Goal: Communication & Community: Answer question/provide support

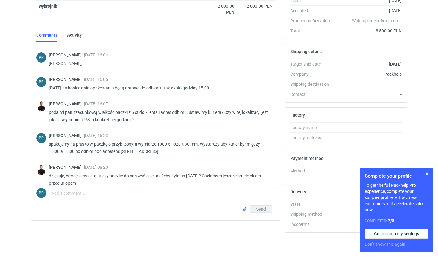
scroll to position [135, 0]
click at [63, 195] on textarea "Comment message" at bounding box center [161, 196] width 225 height 17
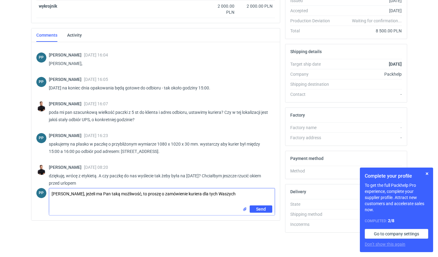
click at [244, 189] on textarea "Panie Tomaszu, jeżeli ma Pan taką możliwość, to proszę o zamówienie kuriera dla…" at bounding box center [161, 196] width 225 height 17
click at [241, 194] on textarea "Panie Tomaszu, jeżeli ma Pan taką możliwość, to proszę o zamówienie kuriera dla…" at bounding box center [161, 196] width 225 height 17
click at [186, 193] on textarea "Panie Tomaszu, jeżeli ma Pan taką możliwość, to proszę o zamówienie kuriera dla…" at bounding box center [161, 196] width 225 height 17
type textarea "Panie Tomaszu, jeżeli ma Pan taką możliwość, to proszę o zamówienie także kurie…"
click at [257, 210] on span "Send" at bounding box center [261, 209] width 10 height 4
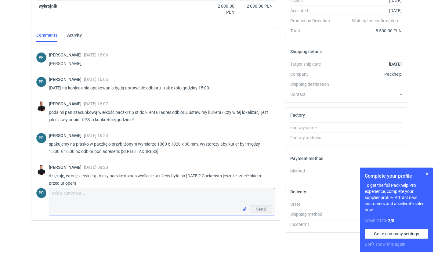
scroll to position [469, 0]
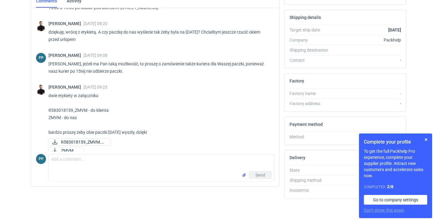
scroll to position [169, 0]
click at [54, 139] on icon at bounding box center [54, 141] width 5 height 5
click at [56, 148] on icon at bounding box center [54, 150] width 7 height 5
click at [70, 160] on textarea "Comment message" at bounding box center [161, 162] width 225 height 17
type textarea "ok, dziękuję"
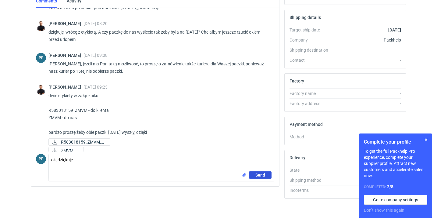
click at [258, 175] on span "Send" at bounding box center [261, 175] width 10 height 4
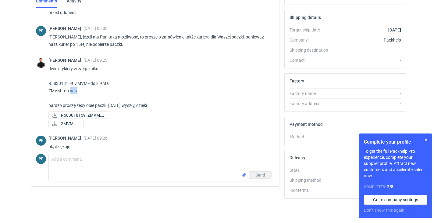
scroll to position [504, 0]
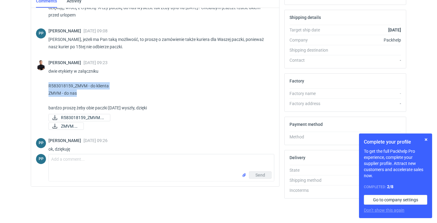
drag, startPoint x: 79, startPoint y: 85, endPoint x: 45, endPoint y: 75, distance: 34.9
click at [45, 75] on div "Tomasz Kubiak 10 Sep 2025 09:23 dwie etykiety w załączniku R583018159_ZMVM - do…" at bounding box center [155, 95] width 238 height 78
copy p "R583018159_ZMVM - do klienta ZMVM - do nas"
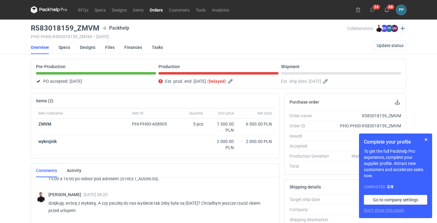
scroll to position [0, 0]
click at [159, 11] on link "Orders" at bounding box center [156, 9] width 19 height 7
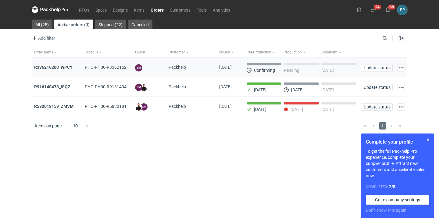
click at [45, 68] on strong "R336216200_WPCY" at bounding box center [53, 67] width 38 height 5
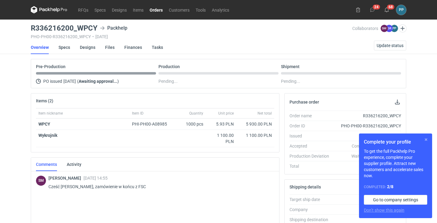
click at [428, 140] on button "button" at bounding box center [426, 139] width 7 height 7
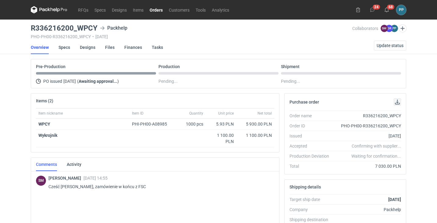
click at [399, 103] on button "button" at bounding box center [397, 101] width 7 height 7
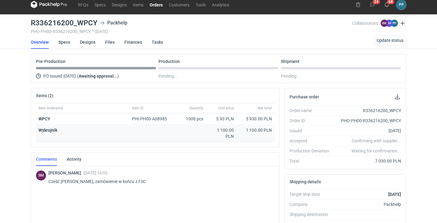
scroll to position [5, 0]
click at [67, 41] on link "Specs" at bounding box center [65, 41] width 12 height 13
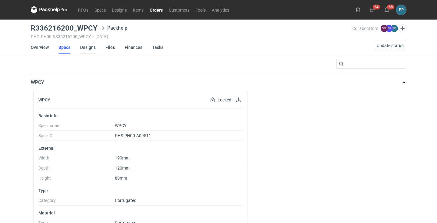
click at [89, 47] on link "Designs" at bounding box center [88, 47] width 16 height 13
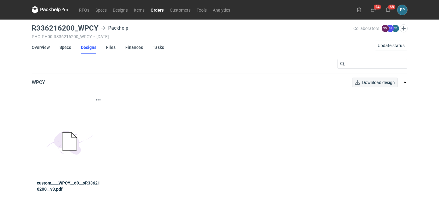
click at [367, 84] on span "Download design" at bounding box center [378, 82] width 33 height 4
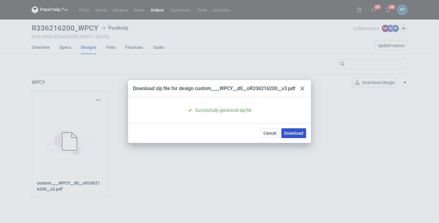
click at [294, 136] on link "Download" at bounding box center [294, 133] width 25 height 10
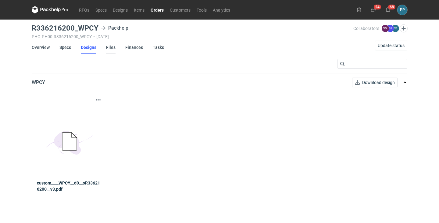
click at [110, 49] on link "Files" at bounding box center [110, 47] width 9 height 13
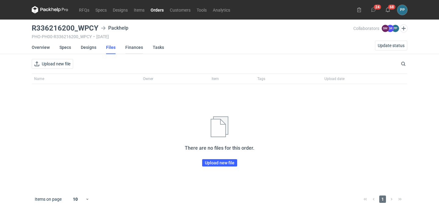
click at [134, 48] on link "Finances" at bounding box center [134, 47] width 18 height 13
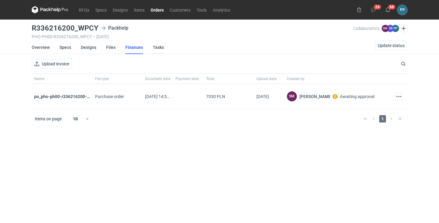
click at [155, 44] on link "Tasks" at bounding box center [158, 47] width 11 height 13
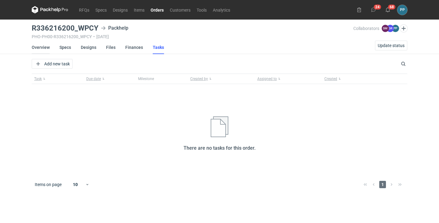
click at [39, 48] on link "Overview" at bounding box center [41, 47] width 18 height 13
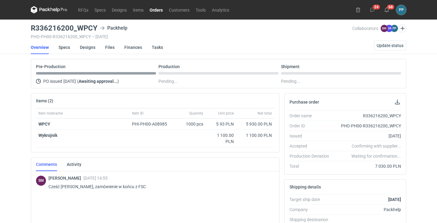
scroll to position [0, 1]
click at [63, 46] on link "Specs" at bounding box center [65, 47] width 12 height 13
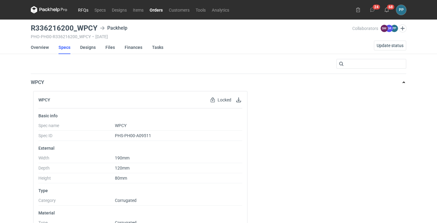
click at [83, 10] on link "RFQs" at bounding box center [83, 9] width 16 height 7
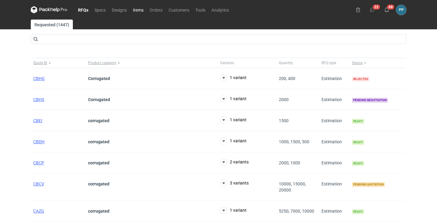
click at [140, 9] on link "Items" at bounding box center [138, 9] width 17 height 7
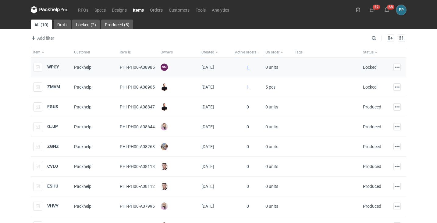
click at [52, 66] on strong "WPCY" at bounding box center [53, 66] width 12 height 5
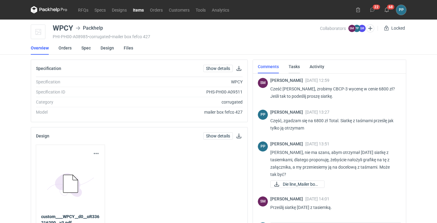
click at [292, 65] on link "Tasks" at bounding box center [294, 66] width 11 height 13
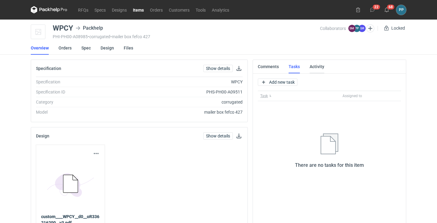
click at [318, 67] on link "Activity" at bounding box center [317, 66] width 15 height 13
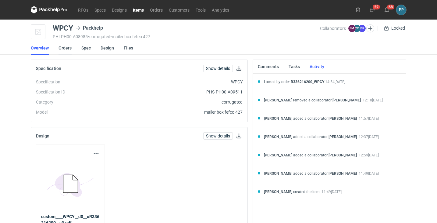
click at [66, 47] on link "Orders" at bounding box center [65, 47] width 13 height 13
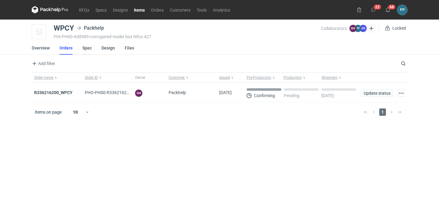
click at [85, 47] on link "Spec" at bounding box center [86, 47] width 9 height 13
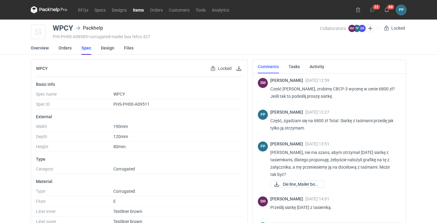
scroll to position [246, 0]
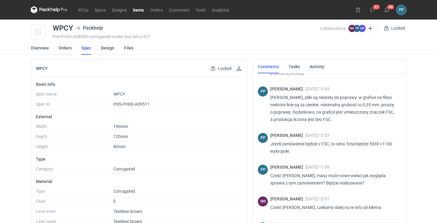
click at [61, 48] on link "Orders" at bounding box center [65, 47] width 13 height 13
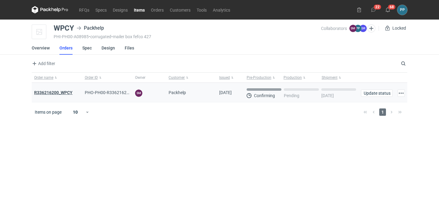
click at [48, 92] on strong "R336216200_WPCY" at bounding box center [53, 92] width 38 height 5
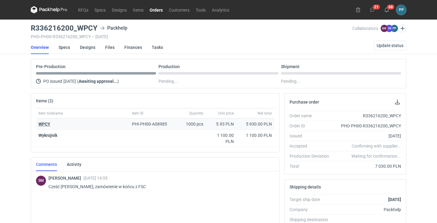
click at [45, 122] on strong "WPCY" at bounding box center [44, 123] width 12 height 5
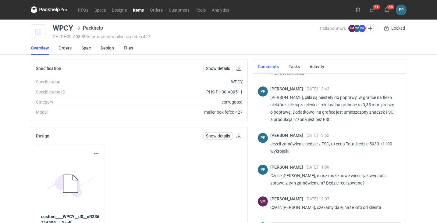
scroll to position [0, 1]
click at [238, 68] on button "button" at bounding box center [238, 68] width 7 height 7
click at [215, 69] on link "Show details" at bounding box center [218, 68] width 30 height 7
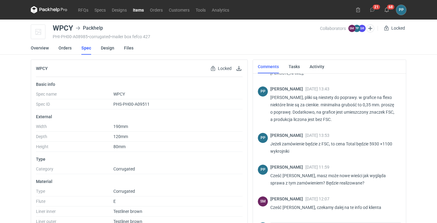
scroll to position [0, 1]
click at [295, 66] on link "Tasks" at bounding box center [294, 66] width 11 height 13
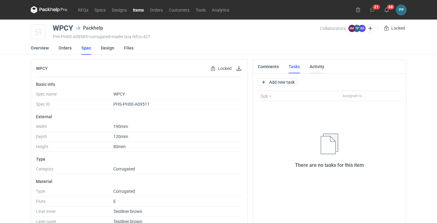
click at [313, 65] on link "Activity" at bounding box center [317, 66] width 15 height 13
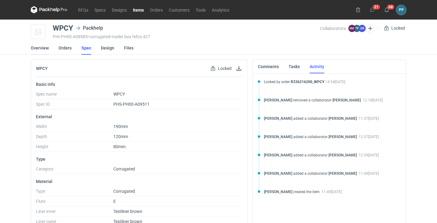
click at [40, 49] on link "Overview" at bounding box center [40, 47] width 18 height 13
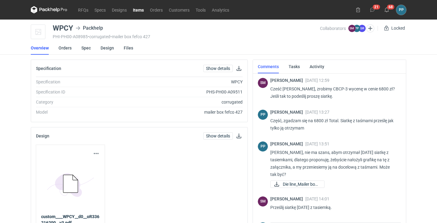
scroll to position [-6, 0]
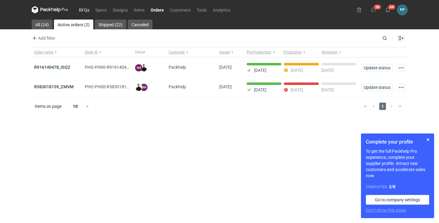
click at [79, 10] on link "RFQs" at bounding box center [84, 9] width 16 height 7
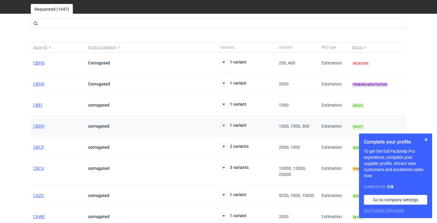
scroll to position [17, 0]
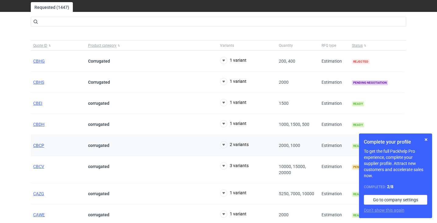
click at [39, 144] on span "CBCP" at bounding box center [38, 145] width 11 height 5
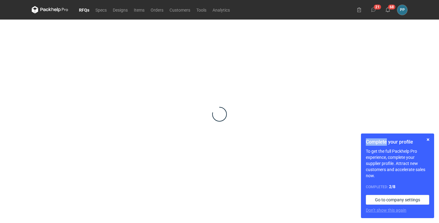
click at [39, 144] on div at bounding box center [220, 114] width 376 height 189
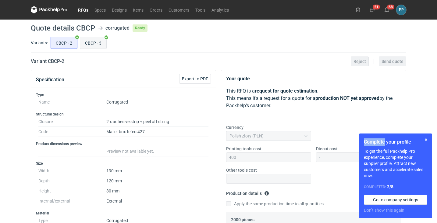
click at [98, 43] on input "CBCP - 3" at bounding box center [93, 43] width 26 height 12
radio input "true"
click at [152, 12] on link "Orders" at bounding box center [156, 9] width 19 height 7
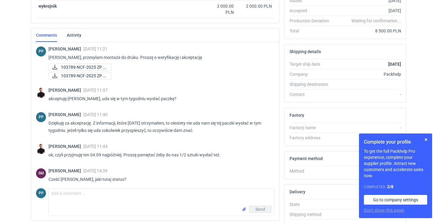
scroll to position [576, 0]
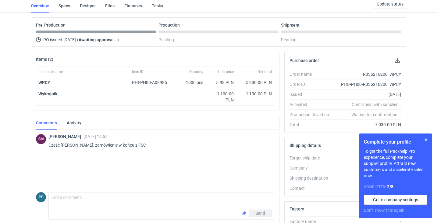
scroll to position [44, 0]
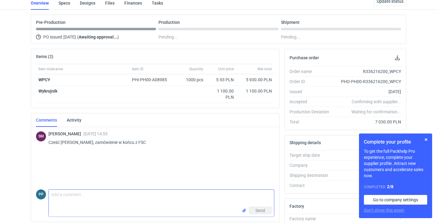
click at [70, 195] on textarea "Comment message" at bounding box center [161, 197] width 225 height 17
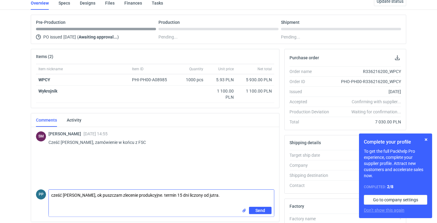
drag, startPoint x: 171, startPoint y: 195, endPoint x: 165, endPoint y: 195, distance: 6.4
click at [165, 195] on textarea "cześć [PERSON_NAME], ok puszczam zlecenie produkcyjne. termin 15 dni liczony od…" at bounding box center [161, 197] width 225 height 17
click at [210, 196] on textarea "cześć [PERSON_NAME], ok puszczam zlecenie produkcyjne. termin 15 dni liczony od…" at bounding box center [161, 197] width 225 height 17
type textarea "cześć [PERSON_NAME], ok puszczam zlecenie produkcyjne. termin 15 dni liczony od…"
click at [258, 211] on span "Send" at bounding box center [261, 210] width 10 height 4
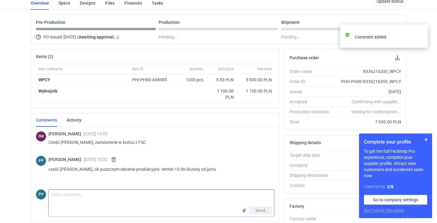
scroll to position [44, 1]
